Goal: Task Accomplishment & Management: Use online tool/utility

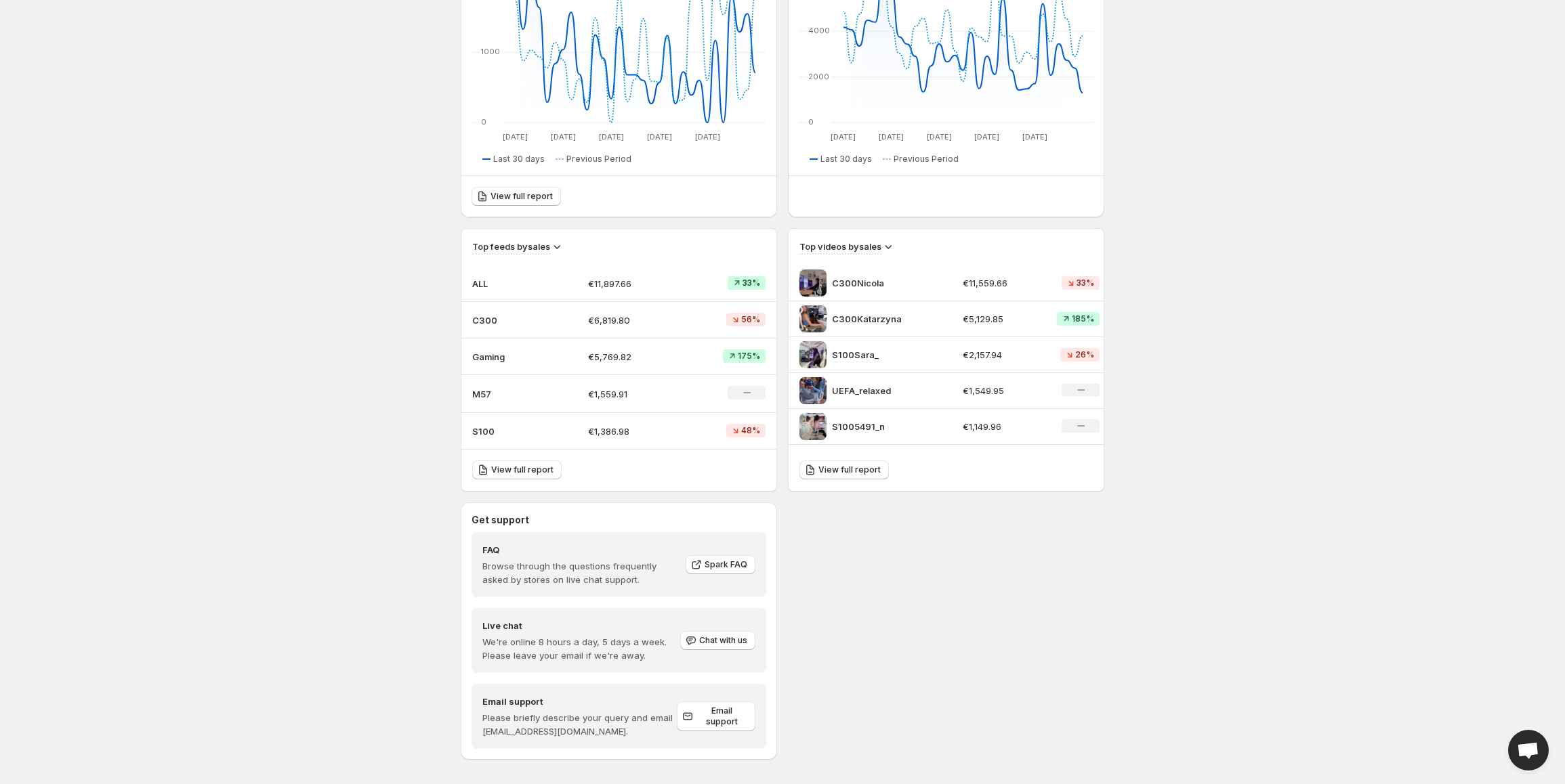
scroll to position [258, 0]
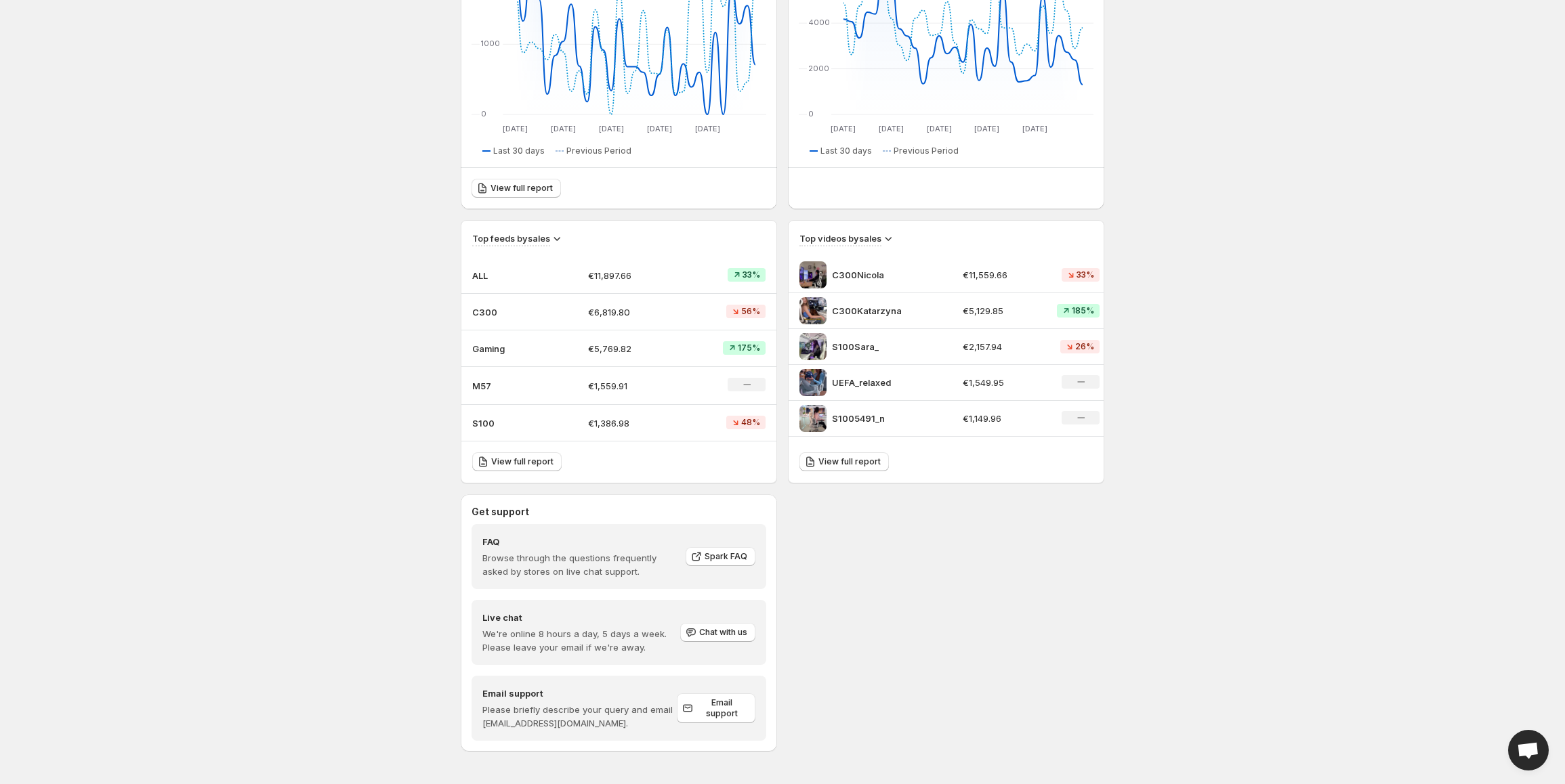
click at [483, 307] on p "C300" at bounding box center [505, 312] width 68 height 13
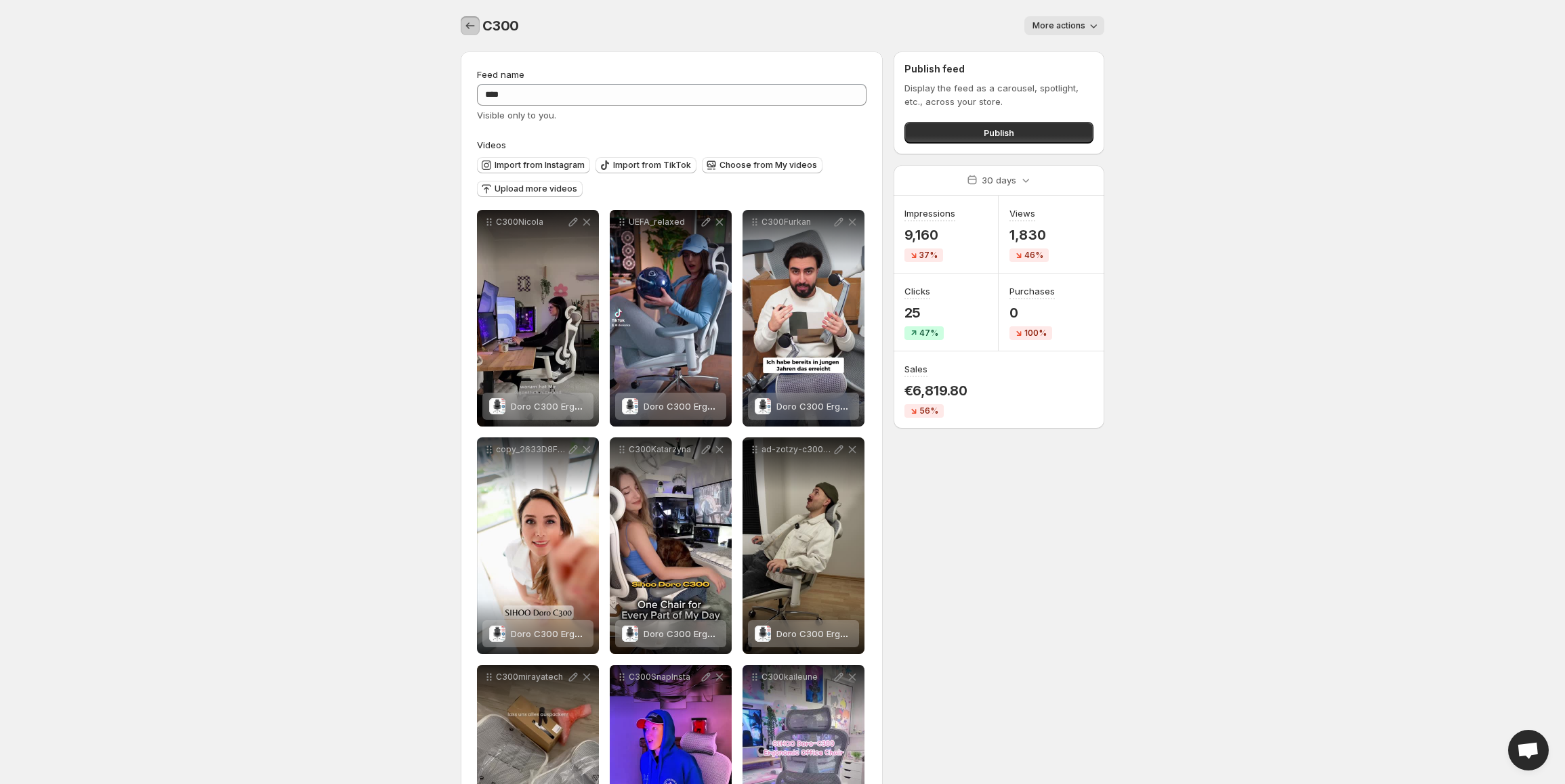
click at [472, 24] on icon "Settings" at bounding box center [470, 26] width 13 height 13
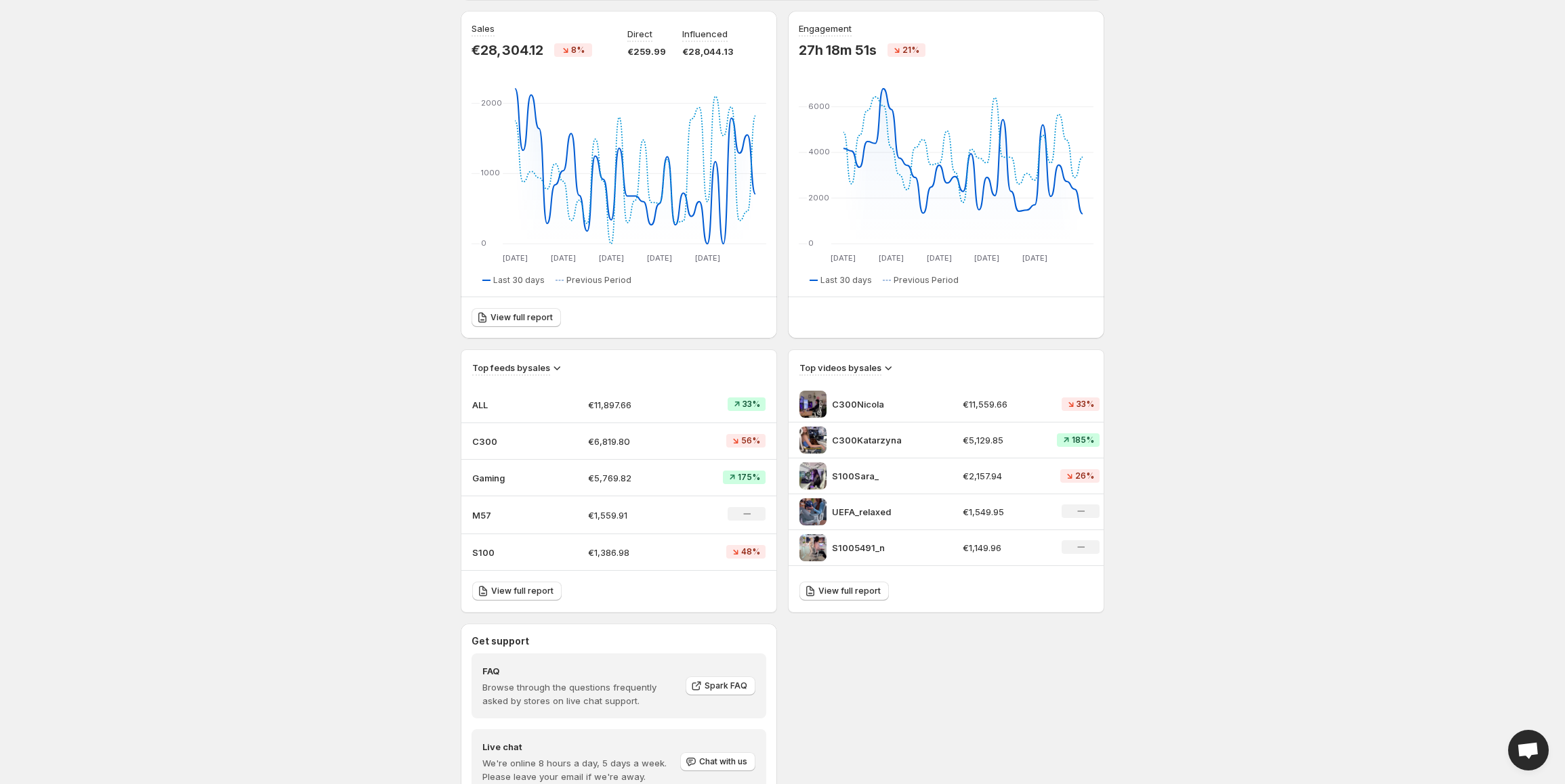
scroll to position [136, 0]
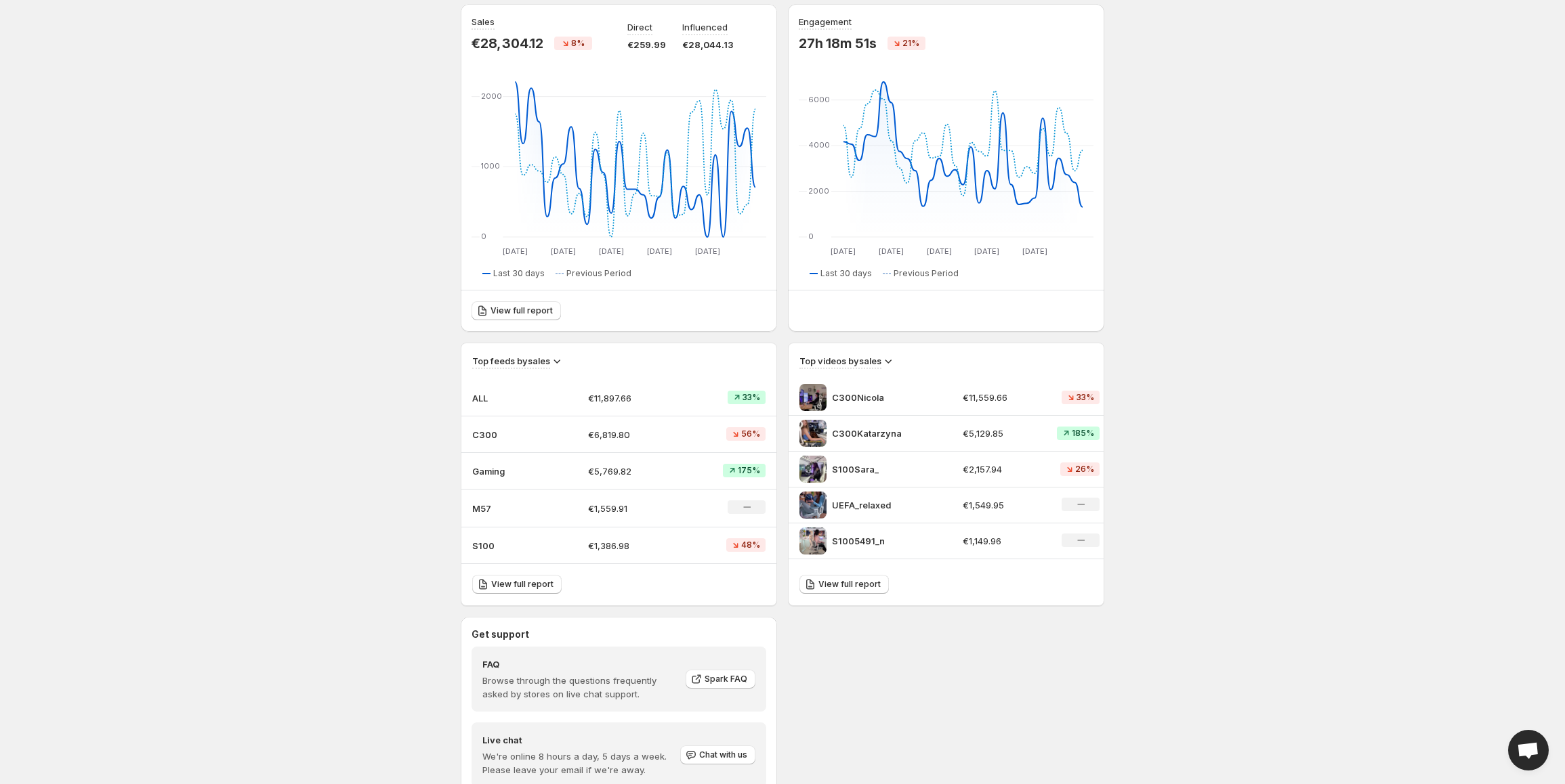
click at [746, 434] on span "56%" at bounding box center [751, 434] width 19 height 11
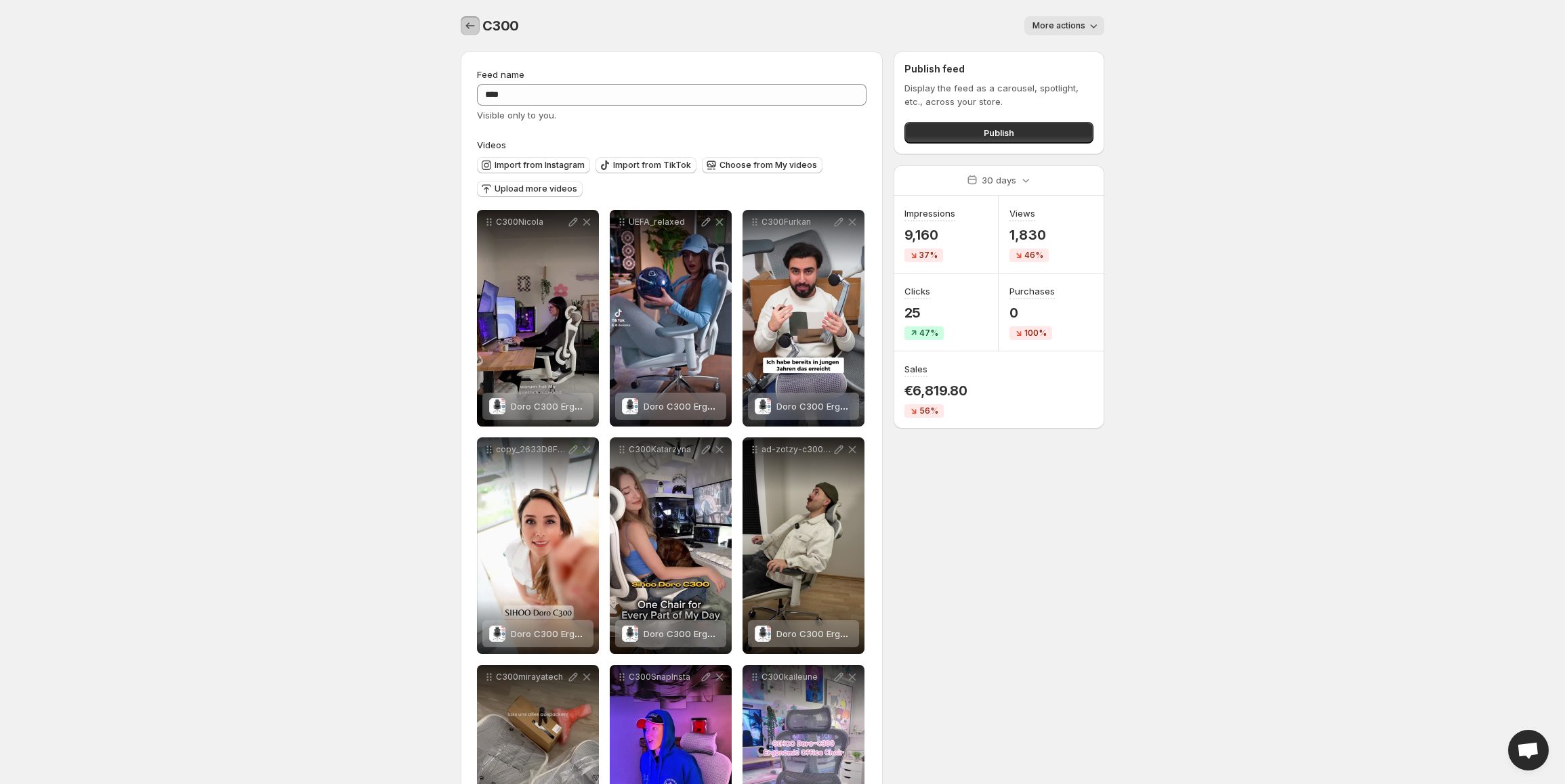
click at [475, 25] on icon "Settings" at bounding box center [470, 26] width 13 height 13
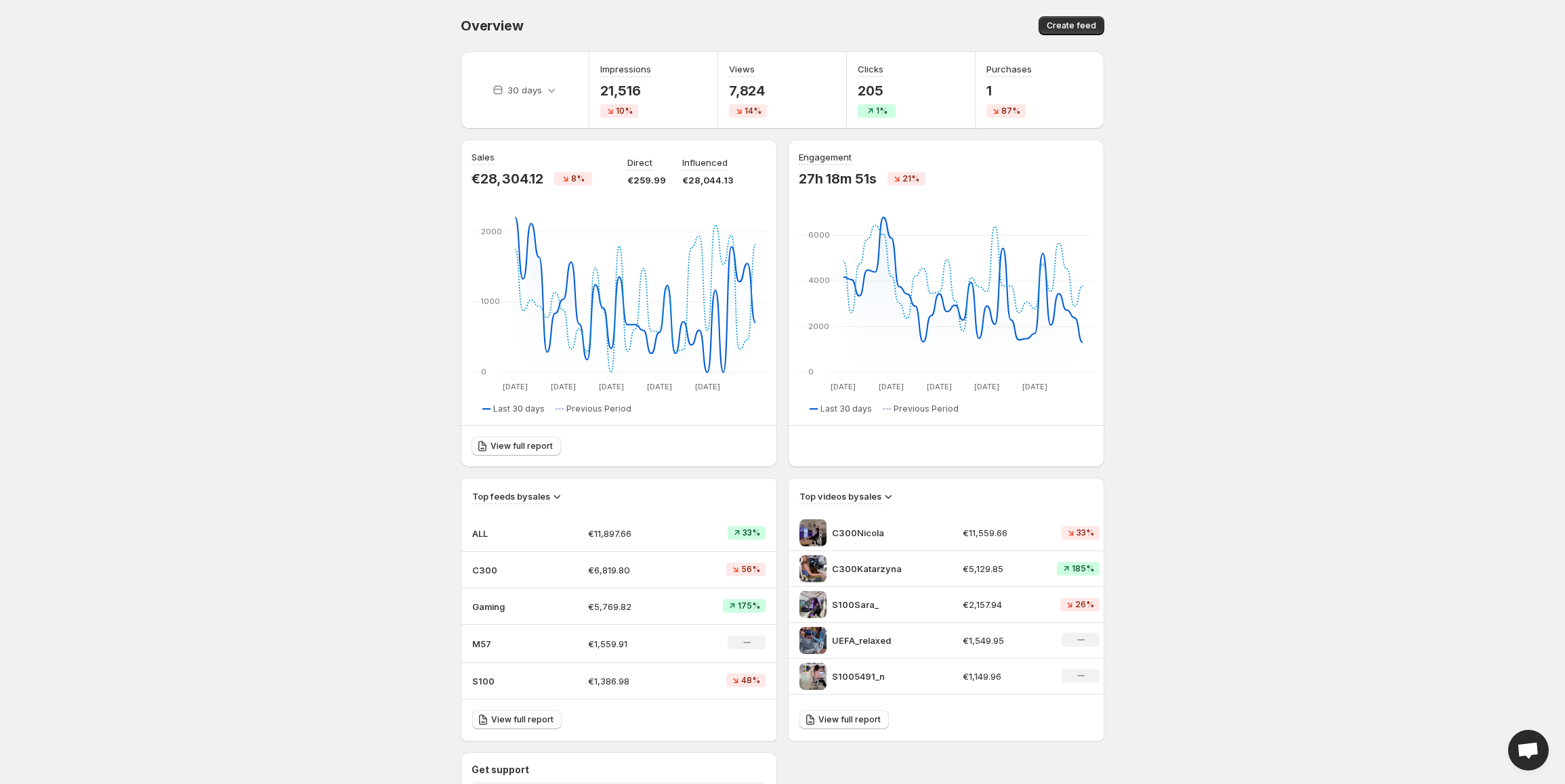
click at [698, 570] on td "56%" at bounding box center [735, 570] width 83 height 36
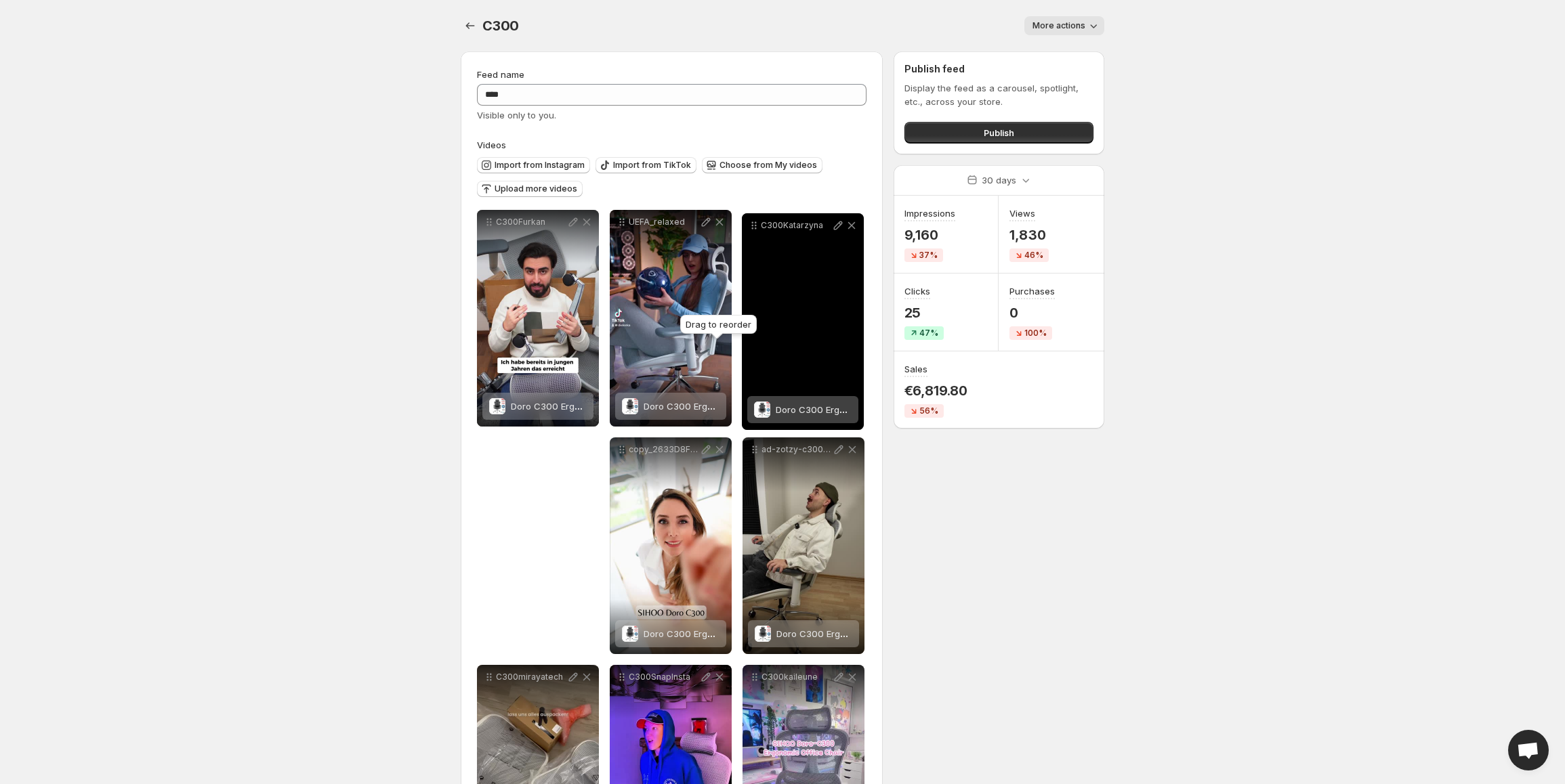
drag, startPoint x: 619, startPoint y: 449, endPoint x: 751, endPoint y: 224, distance: 260.9
click at [751, 224] on icon at bounding box center [754, 225] width 13 height 13
